Goal: Task Accomplishment & Management: Use online tool/utility

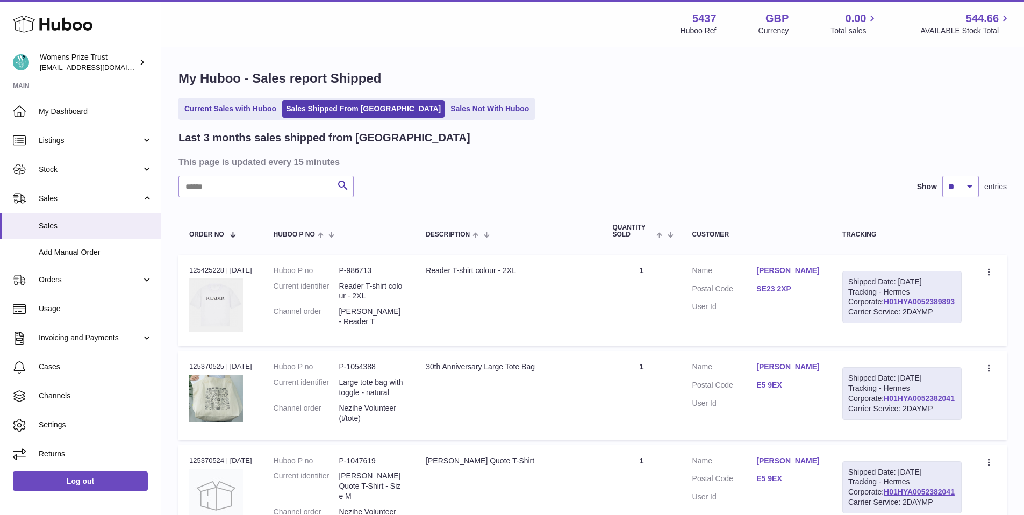
drag, startPoint x: 256, startPoint y: 379, endPoint x: 246, endPoint y: 326, distance: 53.8
click at [263, 371] on td "Order no 125370525 | 24th Sep" at bounding box center [220, 395] width 84 height 88
click at [81, 171] on span "Stock" at bounding box center [90, 169] width 103 height 10
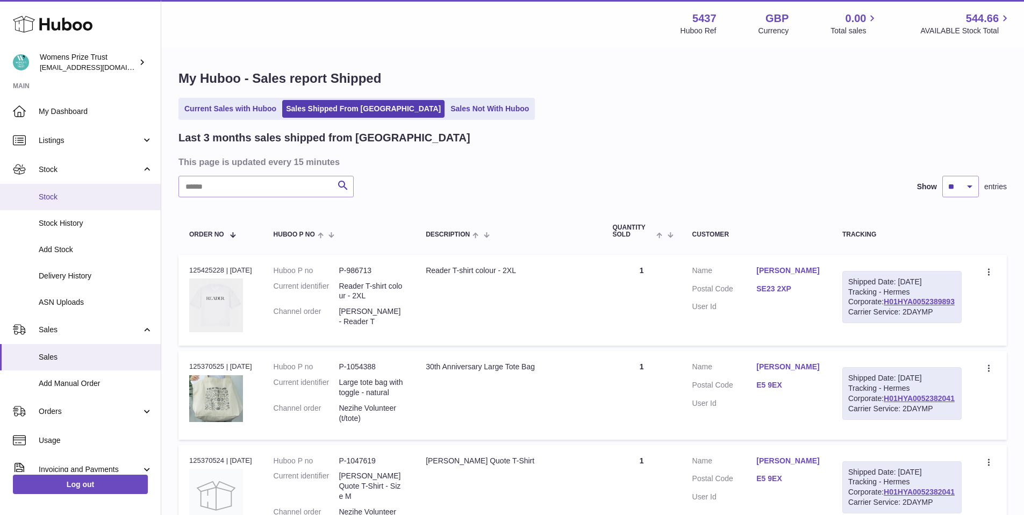
click at [68, 201] on span "Stock" at bounding box center [96, 197] width 114 height 10
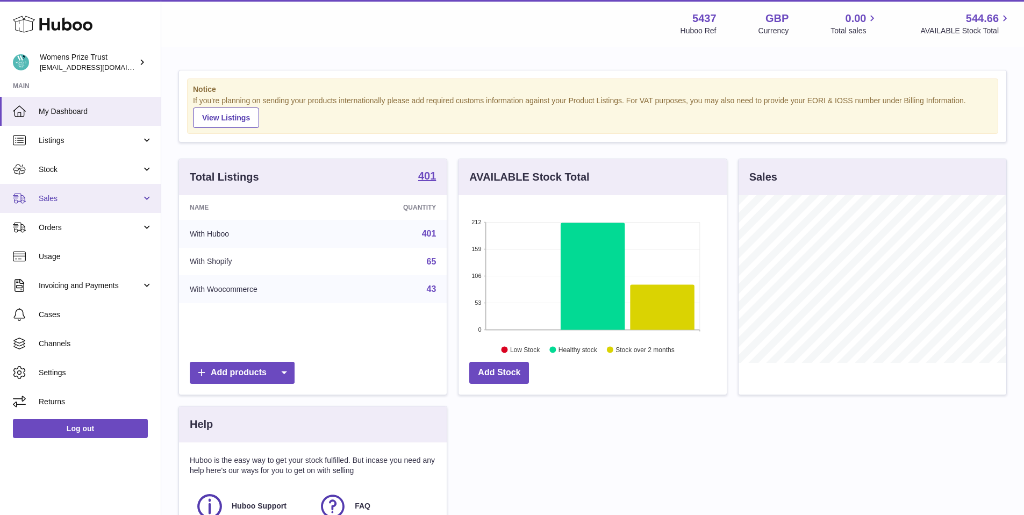
scroll to position [5, 0]
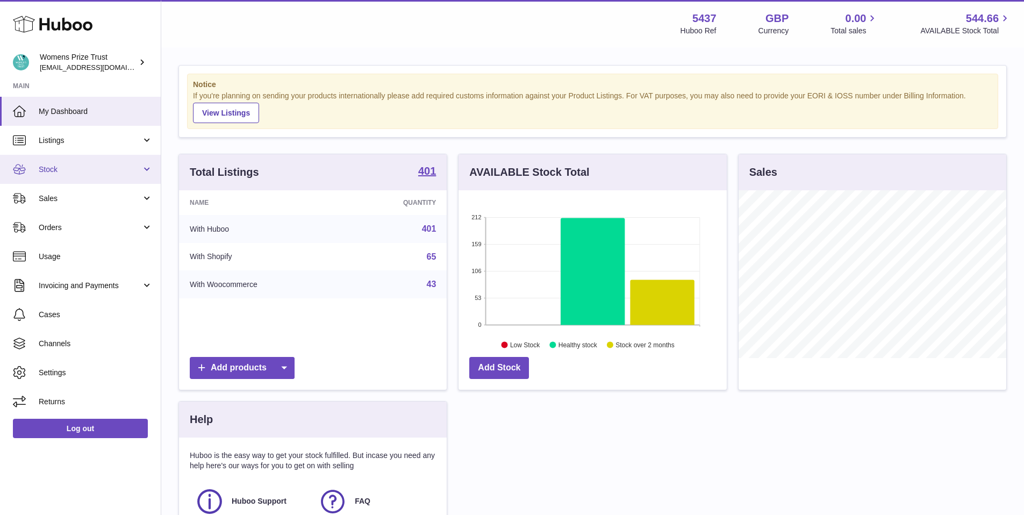
click at [84, 169] on span "Stock" at bounding box center [90, 169] width 103 height 10
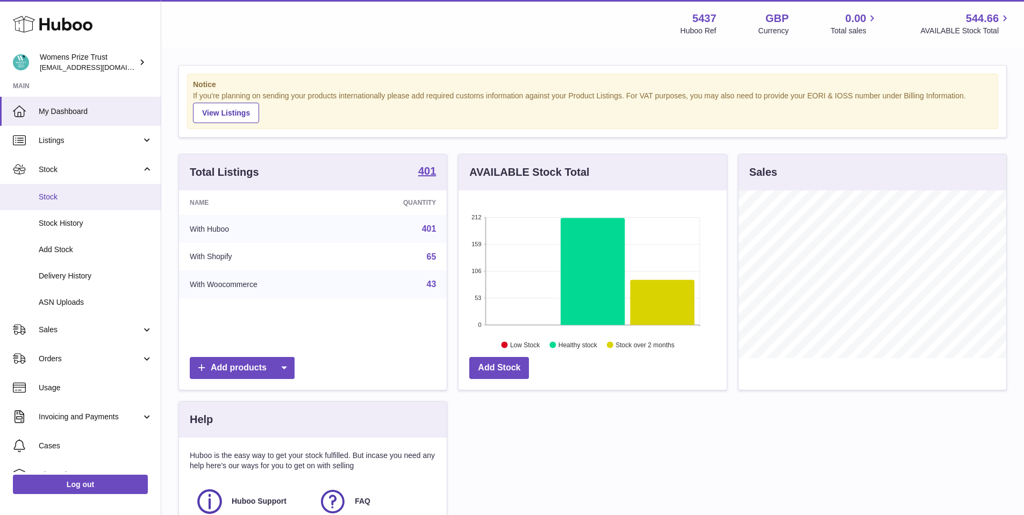
click at [73, 205] on link "Stock" at bounding box center [80, 197] width 161 height 26
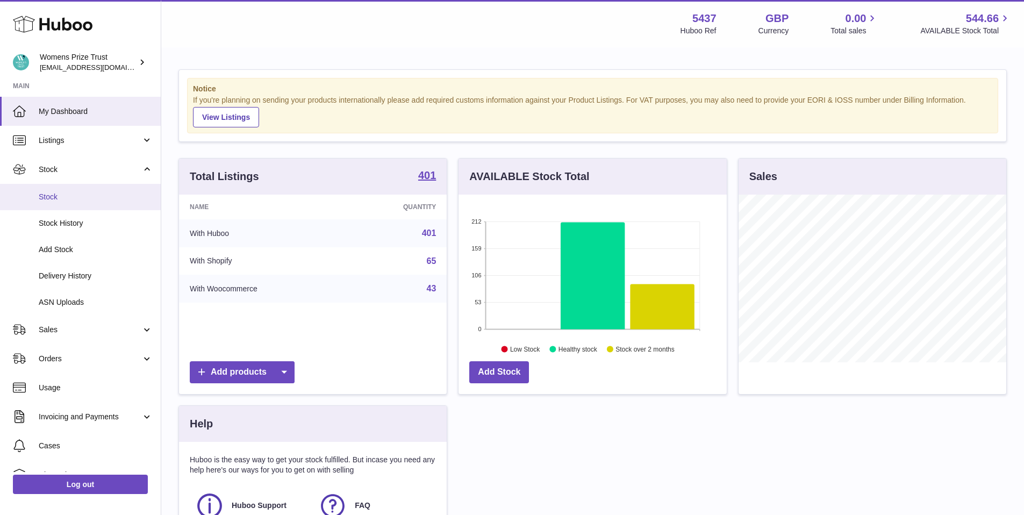
scroll to position [0, 0]
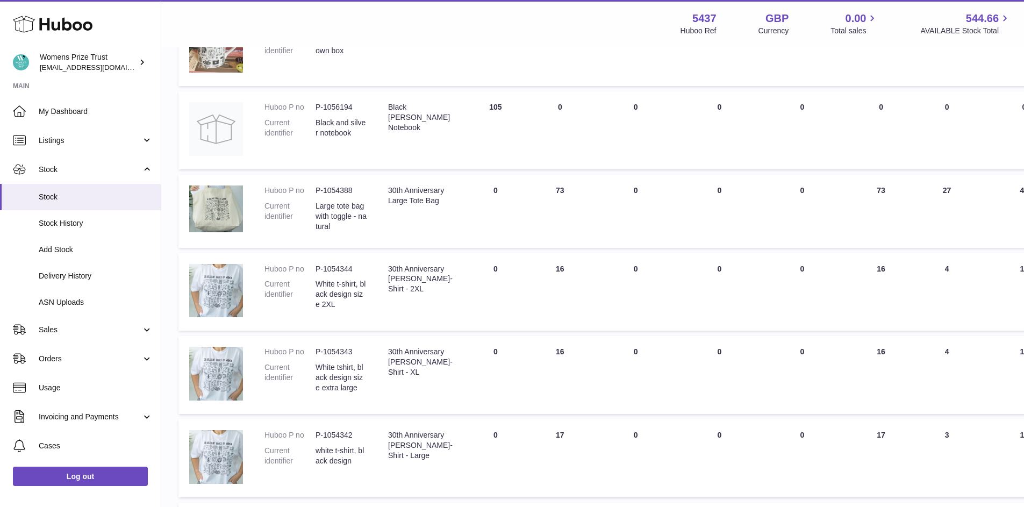
scroll to position [295, 0]
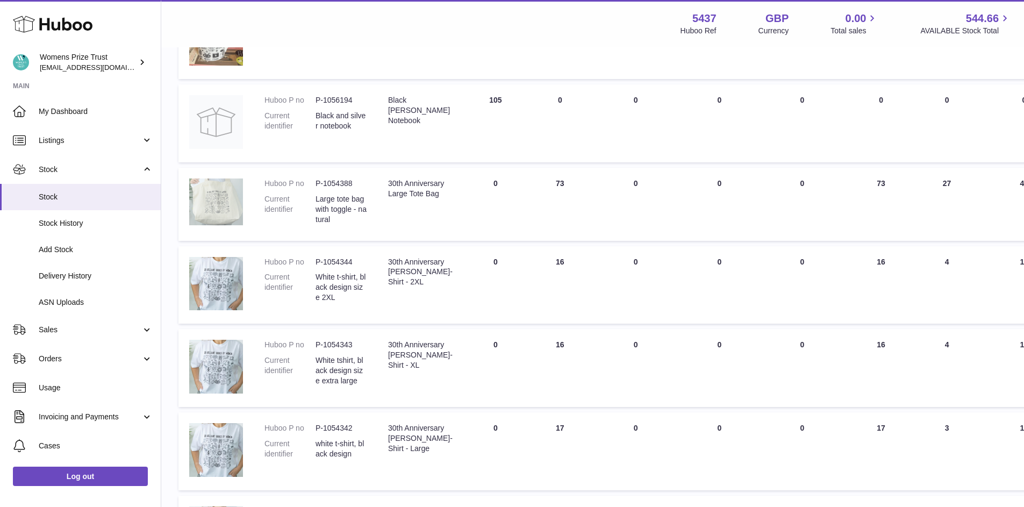
click at [233, 193] on img at bounding box center [216, 201] width 54 height 47
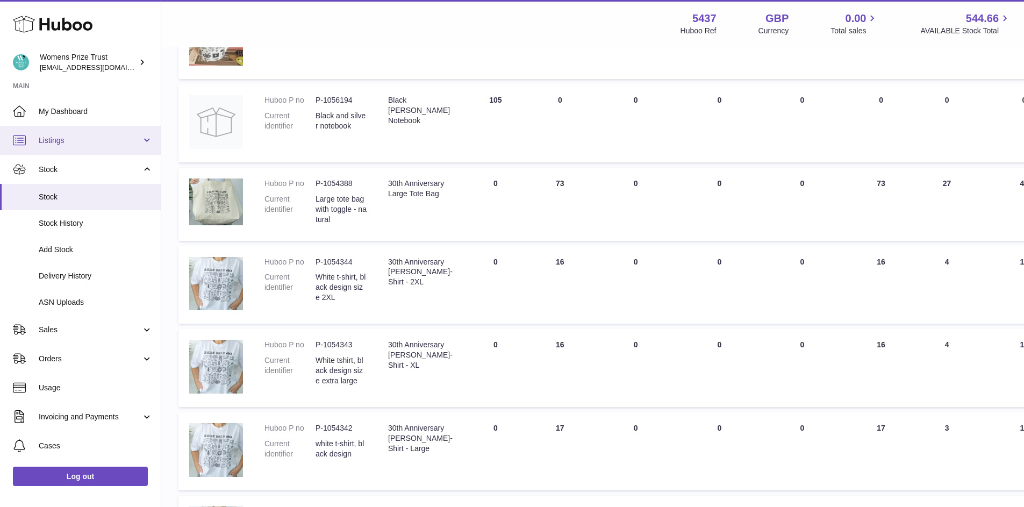
click at [63, 139] on span "Listings" at bounding box center [90, 140] width 103 height 10
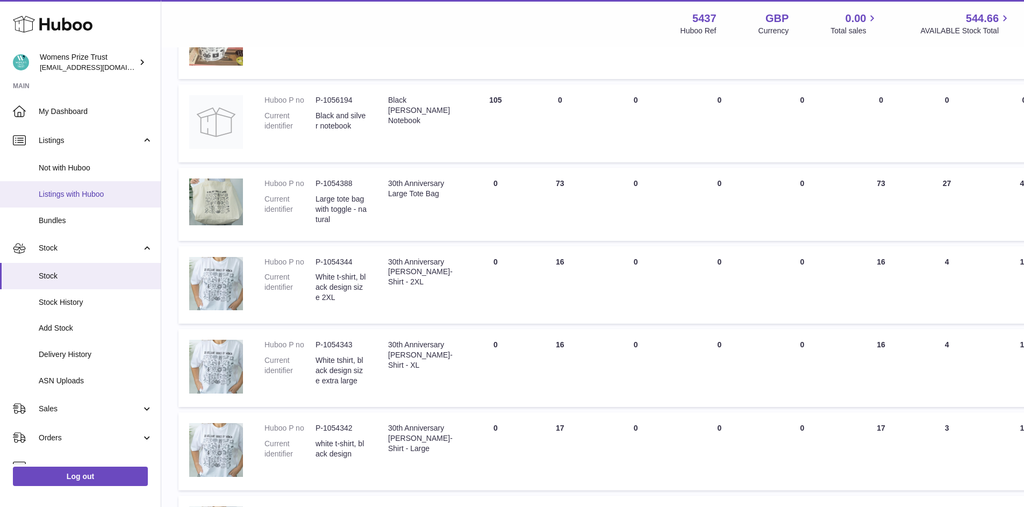
click at [82, 193] on span "Listings with Huboo" at bounding box center [96, 194] width 114 height 10
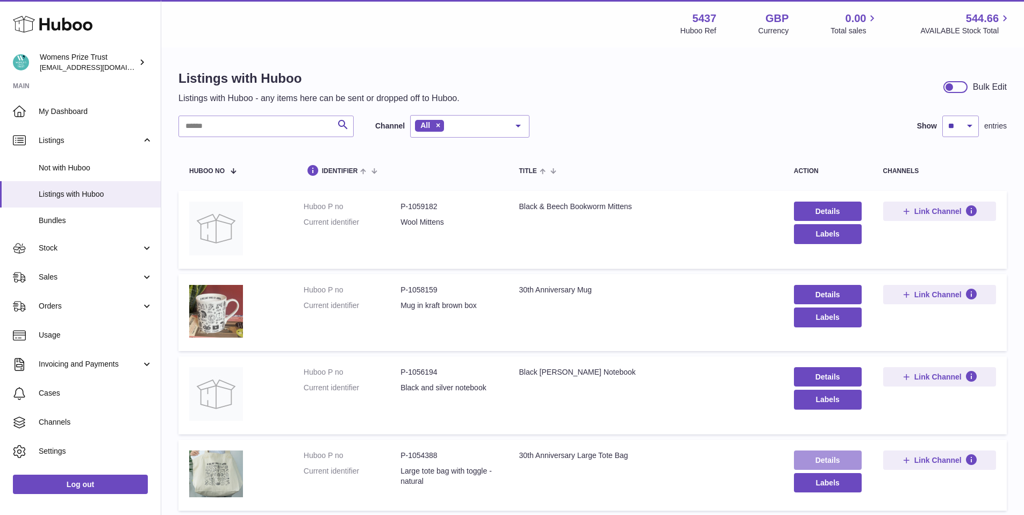
click at [824, 458] on link "Details" at bounding box center [828, 459] width 68 height 19
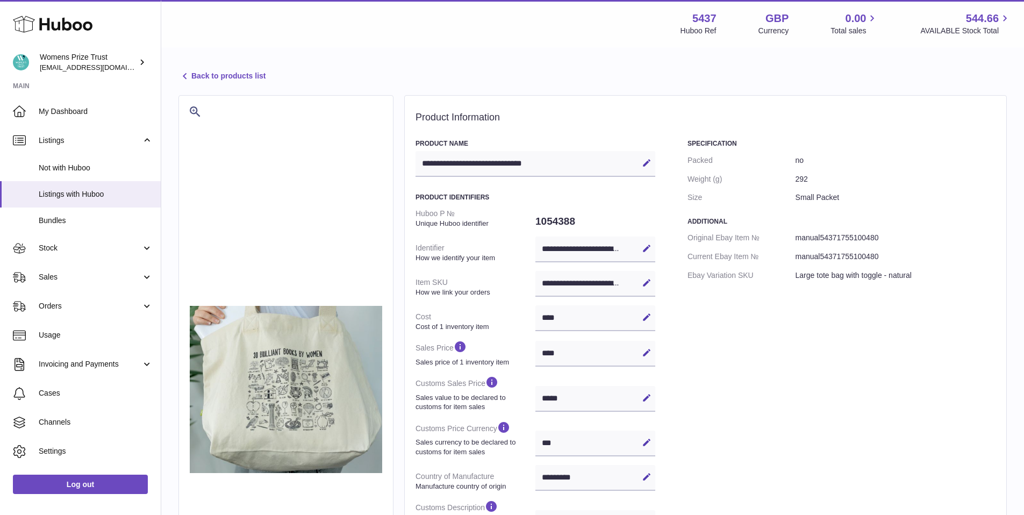
select select "***"
select select "****"
click at [220, 73] on link "Back to products list" at bounding box center [221, 76] width 87 height 13
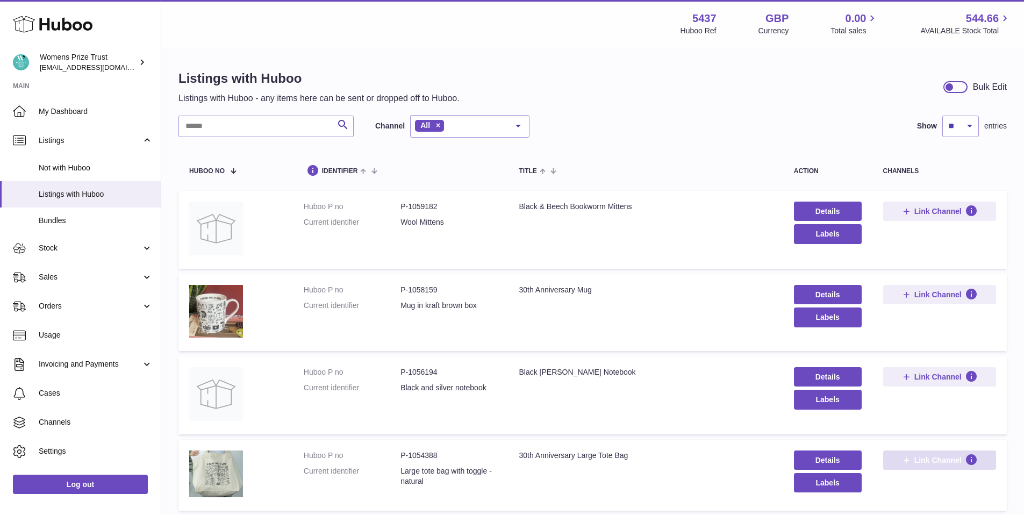
click at [957, 457] on span "Link Channel" at bounding box center [937, 460] width 47 height 10
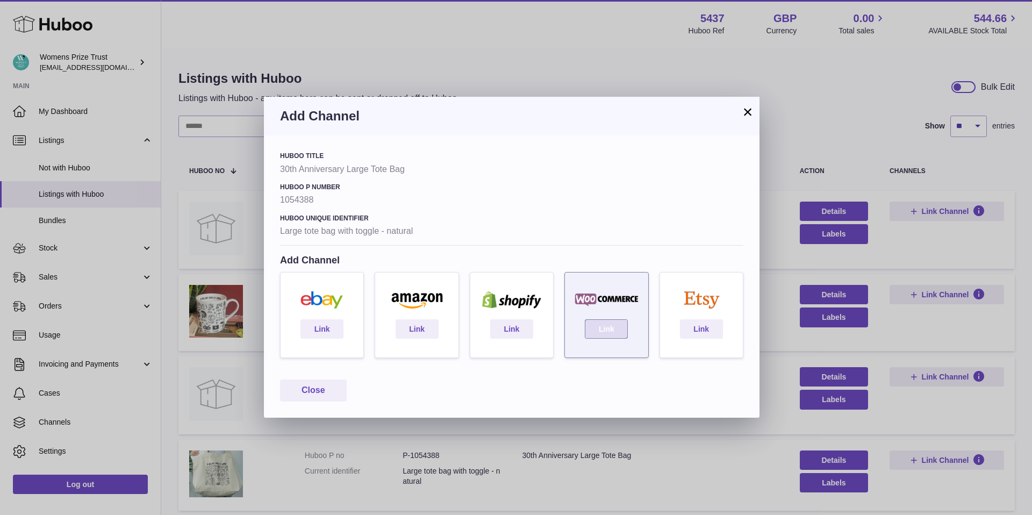
click at [600, 324] on link "Link" at bounding box center [606, 328] width 43 height 19
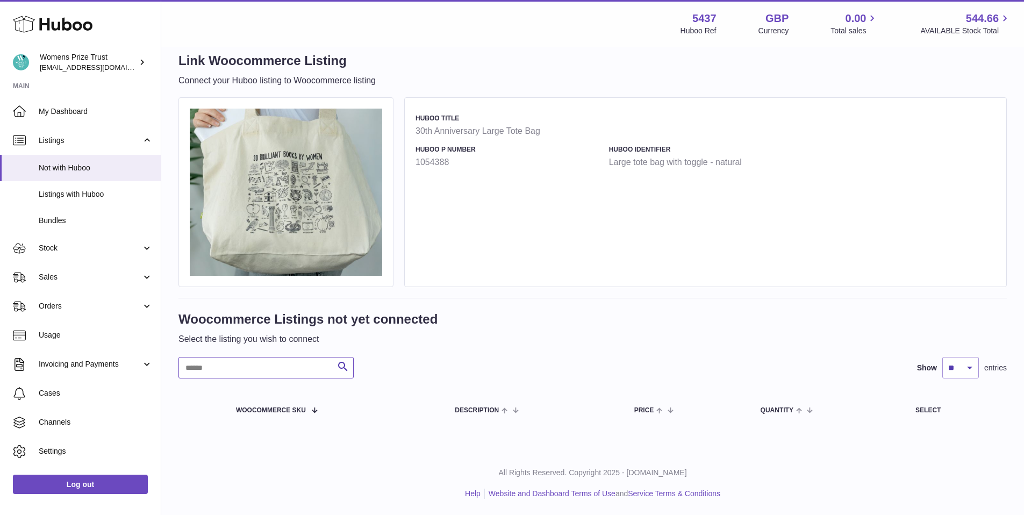
scroll to position [16, 0]
click at [291, 367] on input "text" at bounding box center [265, 368] width 175 height 21
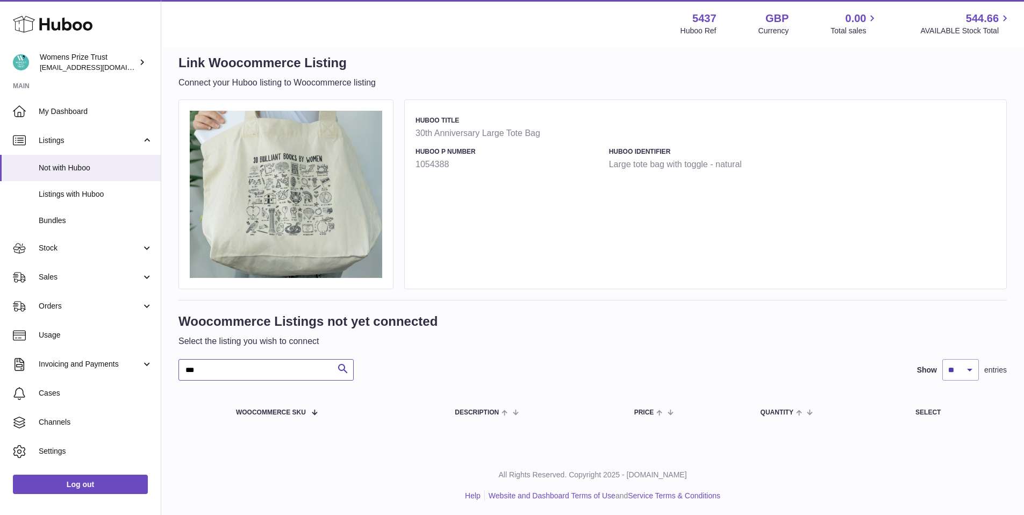
type input "***"
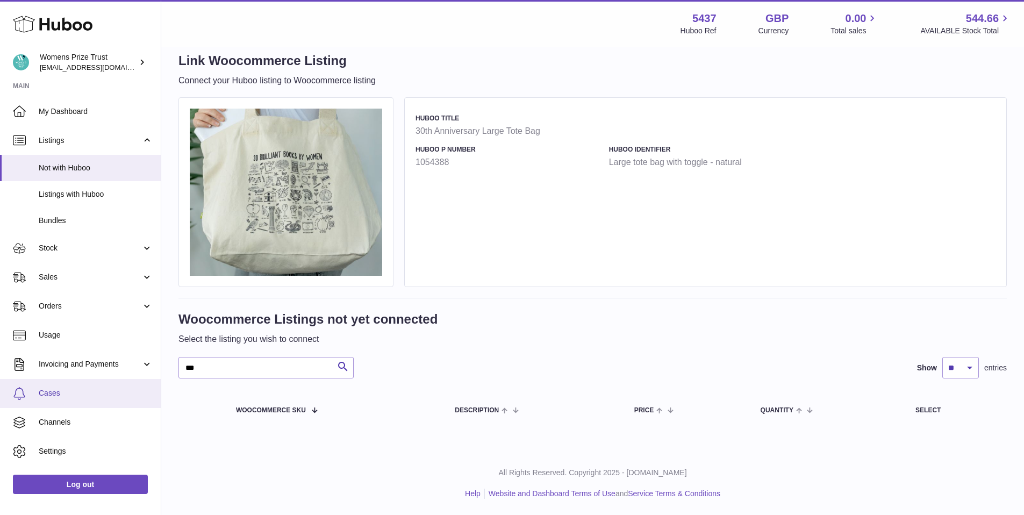
scroll to position [3, 0]
click at [60, 389] on span "Cases" at bounding box center [96, 390] width 114 height 10
